Goal: Find specific page/section: Find specific page/section

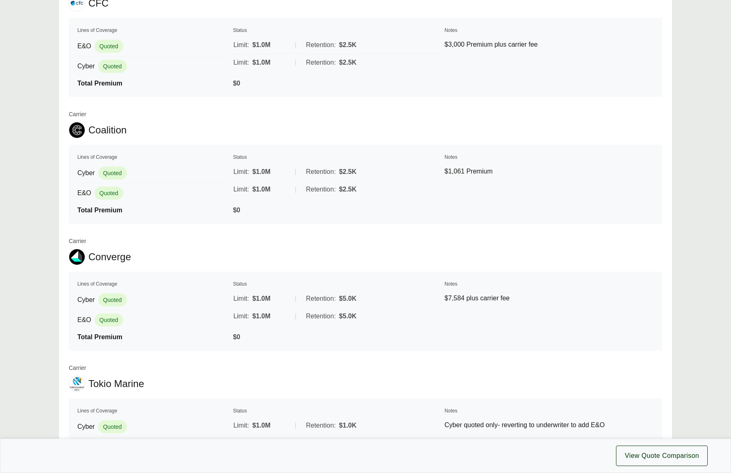
scroll to position [792, 0]
